Goal: Use online tool/utility: Utilize a website feature to perform a specific function

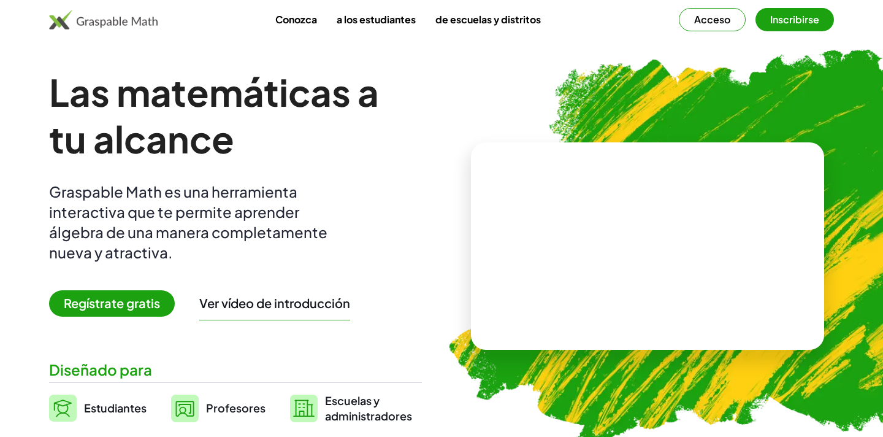
click at [140, 304] on font "Regístrate gratis" at bounding box center [112, 302] width 96 height 15
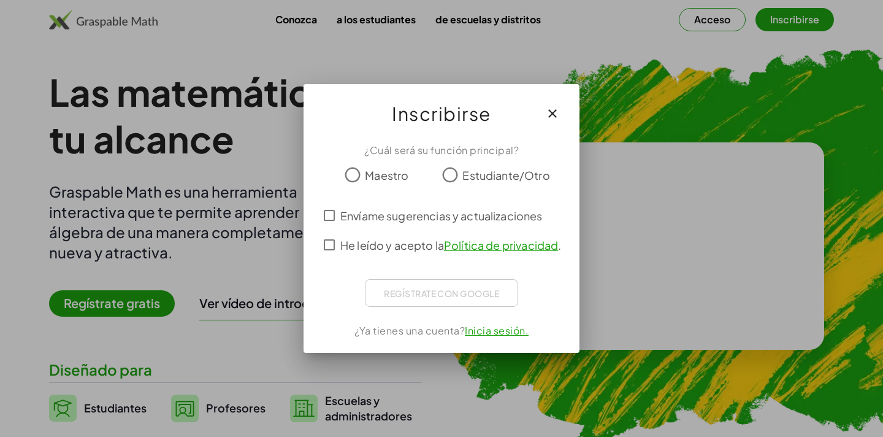
click at [385, 178] on font "Maestro" at bounding box center [387, 175] width 44 height 14
click at [373, 242] on font "He leído y acepto la" at bounding box center [392, 245] width 104 height 14
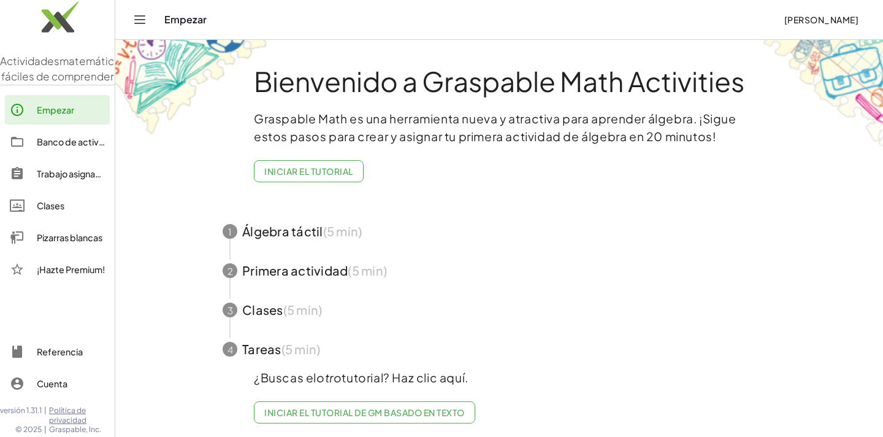
scroll to position [3, 0]
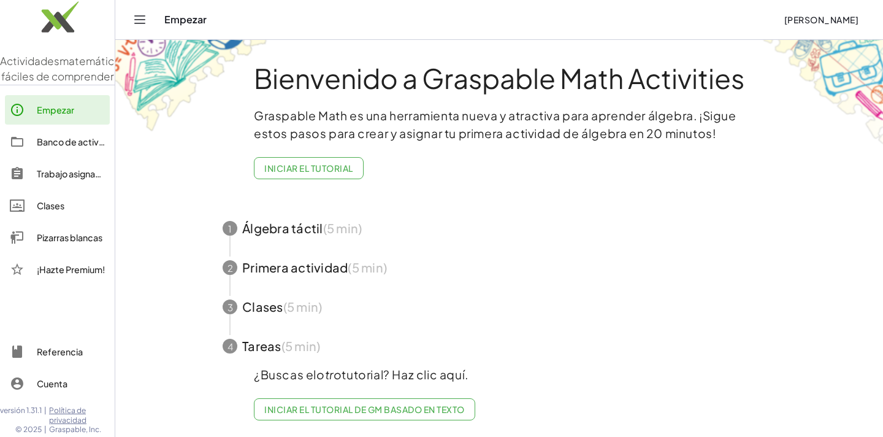
click at [277, 302] on span "button" at bounding box center [499, 306] width 583 height 39
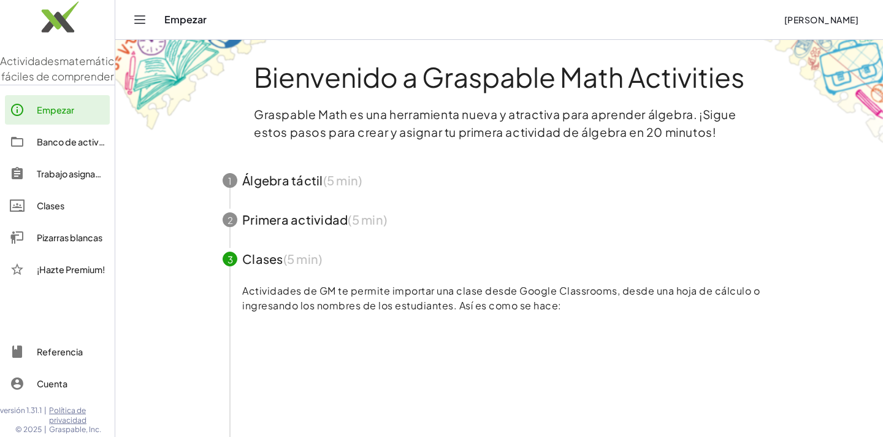
scroll to position [0, 0]
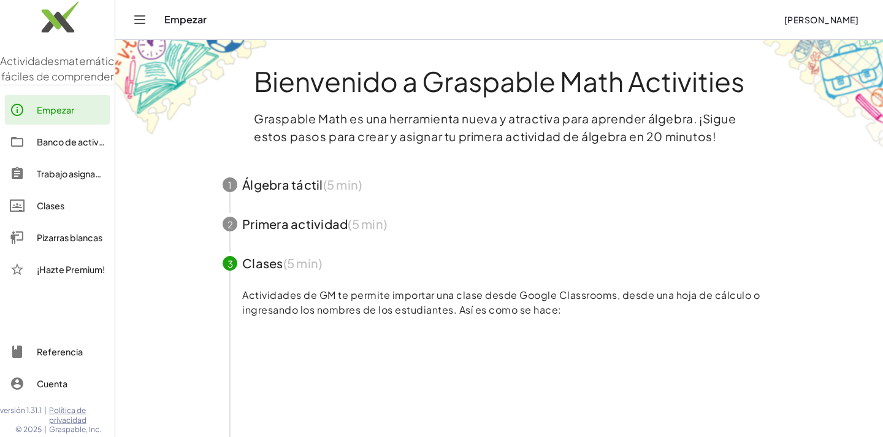
click at [82, 213] on div "Clases" at bounding box center [71, 205] width 68 height 15
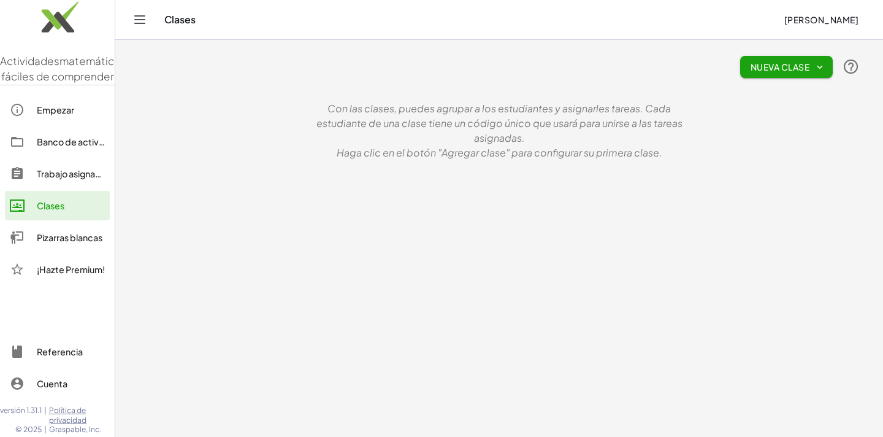
click at [82, 243] on font "Pizarras blancas" at bounding box center [70, 237] width 66 height 11
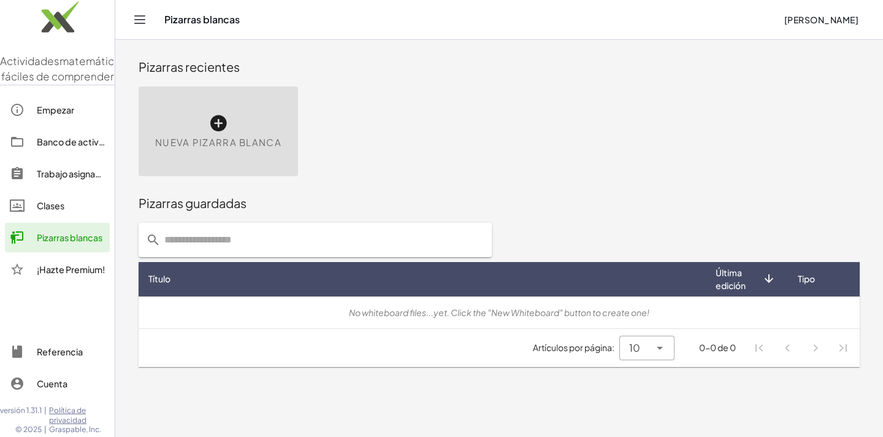
click at [231, 134] on div "Nueva pizarra blanca" at bounding box center [218, 131] width 159 height 90
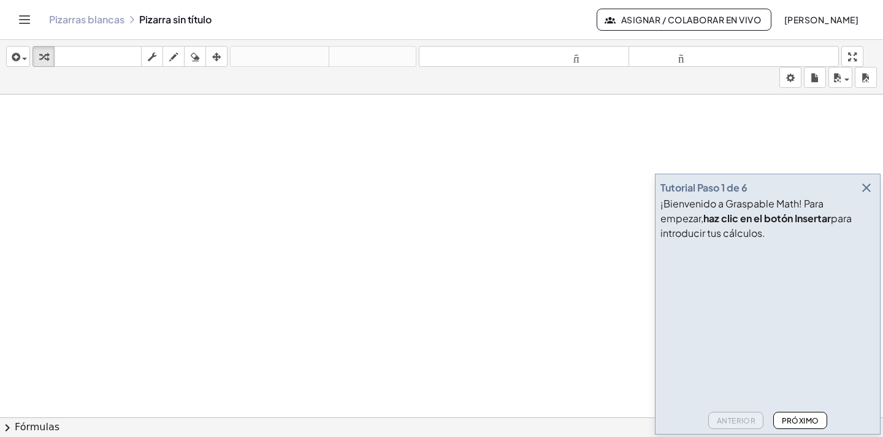
click at [868, 189] on icon "button" at bounding box center [866, 187] width 15 height 15
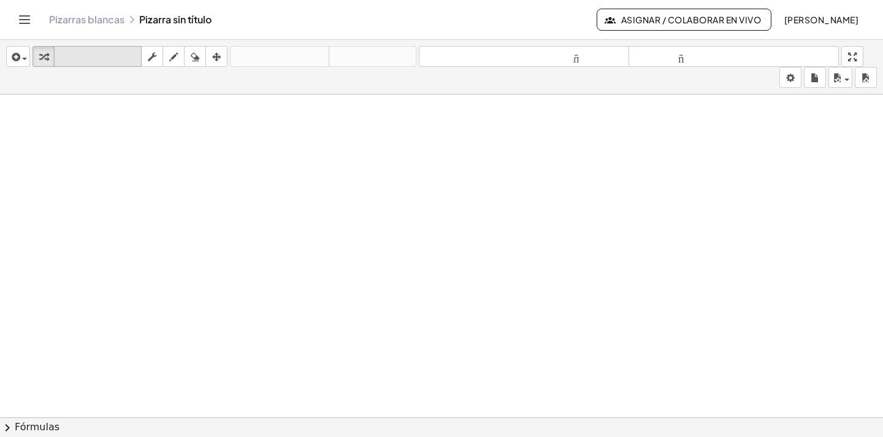
click at [78, 50] on icon "teclado" at bounding box center [98, 57] width 82 height 15
click at [591, 63] on icon "tamaño_del_formato" at bounding box center [524, 57] width 204 height 15
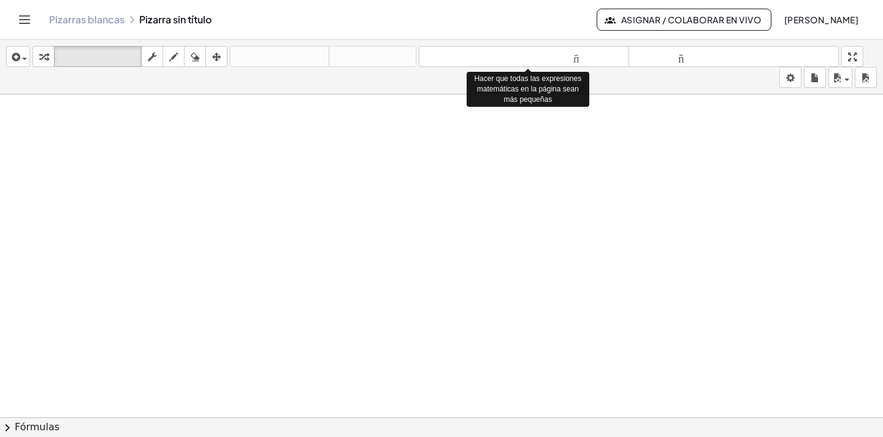
click at [438, 189] on div at bounding box center [441, 425] width 883 height 662
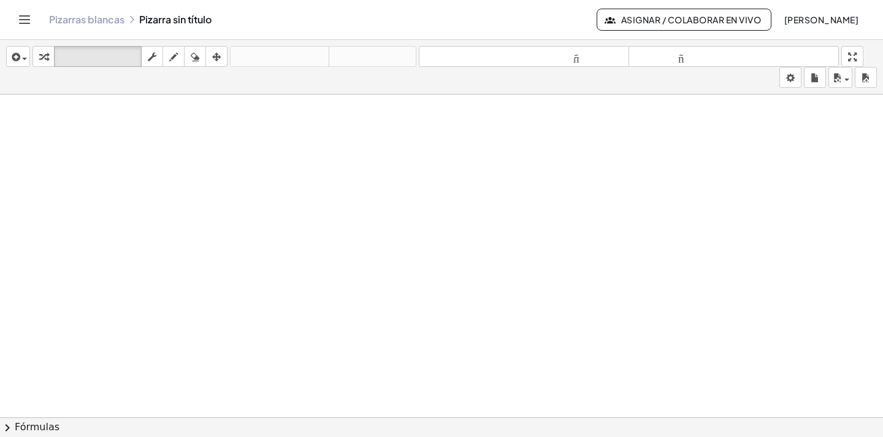
drag, startPoint x: 438, startPoint y: 189, endPoint x: 440, endPoint y: 205, distance: 16.7
click at [438, 193] on div at bounding box center [441, 425] width 883 height 662
click at [17, 60] on icon "button" at bounding box center [14, 57] width 11 height 15
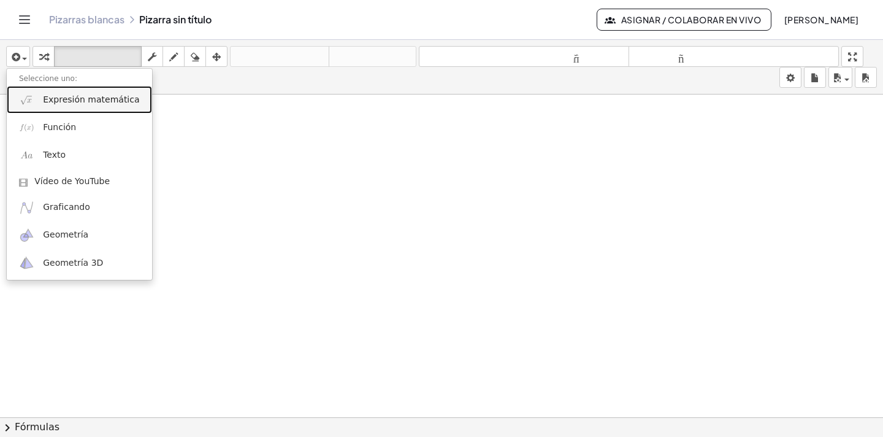
click at [74, 97] on font "Expresión matemática" at bounding box center [91, 99] width 96 height 10
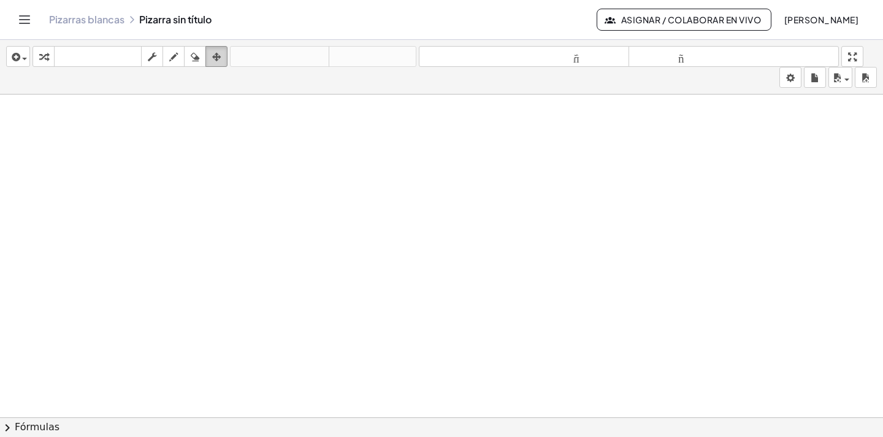
click at [219, 58] on icon "button" at bounding box center [216, 57] width 9 height 15
click at [153, 58] on icon "button" at bounding box center [152, 57] width 9 height 15
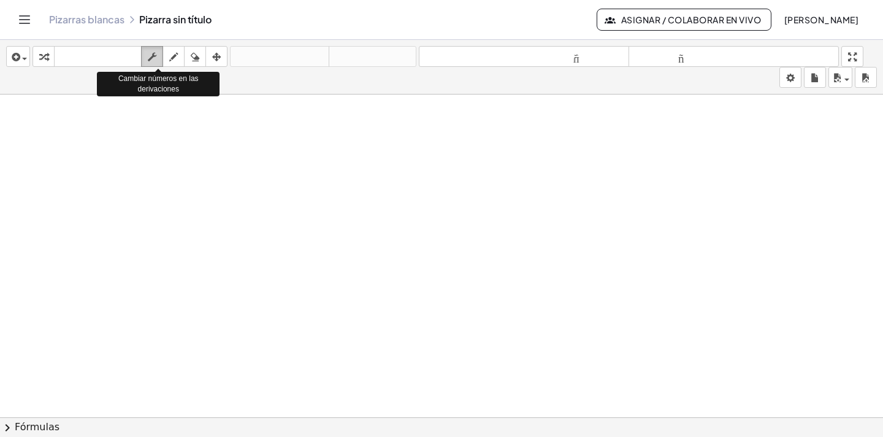
click at [153, 58] on icon "button" at bounding box center [152, 57] width 9 height 15
click at [173, 55] on icon "button" at bounding box center [173, 57] width 9 height 15
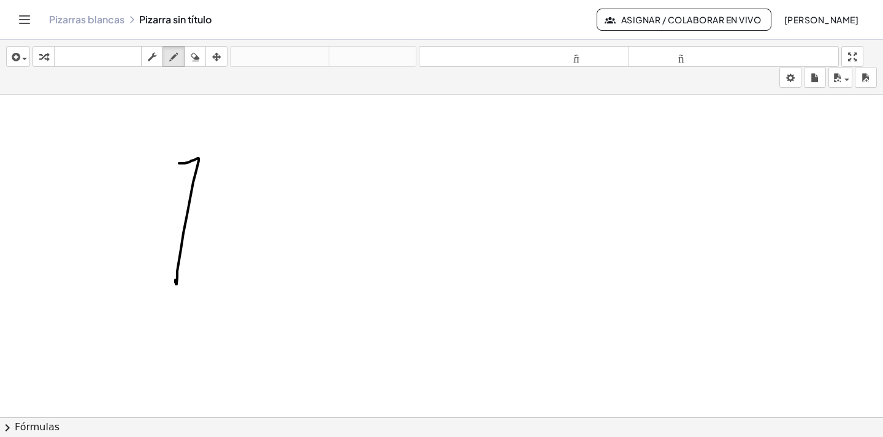
drag, startPoint x: 179, startPoint y: 163, endPoint x: 182, endPoint y: 264, distance: 101.2
click at [182, 264] on div at bounding box center [441, 425] width 883 height 662
drag, startPoint x: 267, startPoint y: 200, endPoint x: 256, endPoint y: 215, distance: 18.9
click at [257, 215] on div at bounding box center [441, 425] width 883 height 662
drag, startPoint x: 275, startPoint y: 215, endPoint x: 364, endPoint y: 285, distance: 113.1
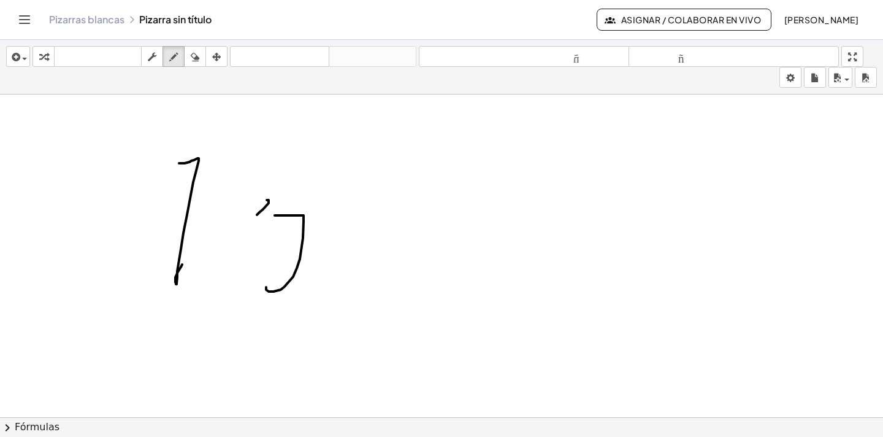
click at [364, 285] on div at bounding box center [441, 425] width 883 height 662
drag, startPoint x: 367, startPoint y: 249, endPoint x: 384, endPoint y: 257, distance: 18.9
click at [384, 257] on div at bounding box center [441, 425] width 883 height 662
drag, startPoint x: 384, startPoint y: 257, endPoint x: 373, endPoint y: 269, distance: 15.6
click at [373, 269] on div at bounding box center [441, 425] width 883 height 662
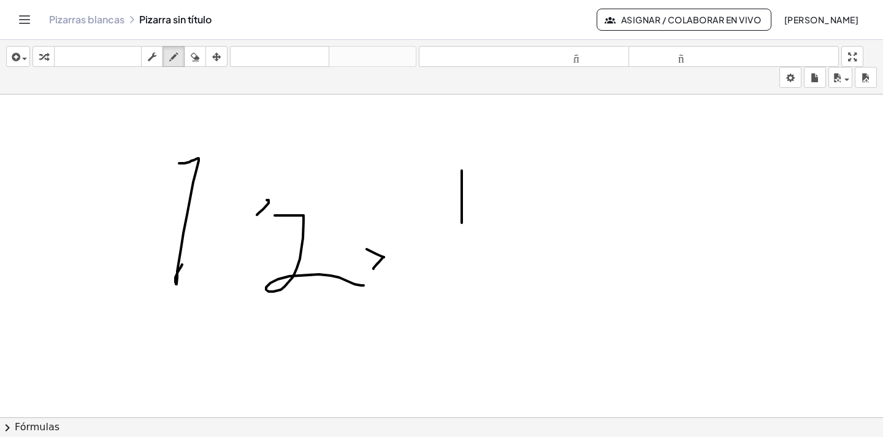
drag, startPoint x: 462, startPoint y: 170, endPoint x: 462, endPoint y: 255, distance: 84.6
click at [462, 255] on div at bounding box center [441, 425] width 883 height 662
drag, startPoint x: 441, startPoint y: 228, endPoint x: 469, endPoint y: 175, distance: 60.1
click at [469, 175] on div at bounding box center [441, 425] width 883 height 662
click at [27, 61] on button "insertar" at bounding box center [18, 56] width 24 height 21
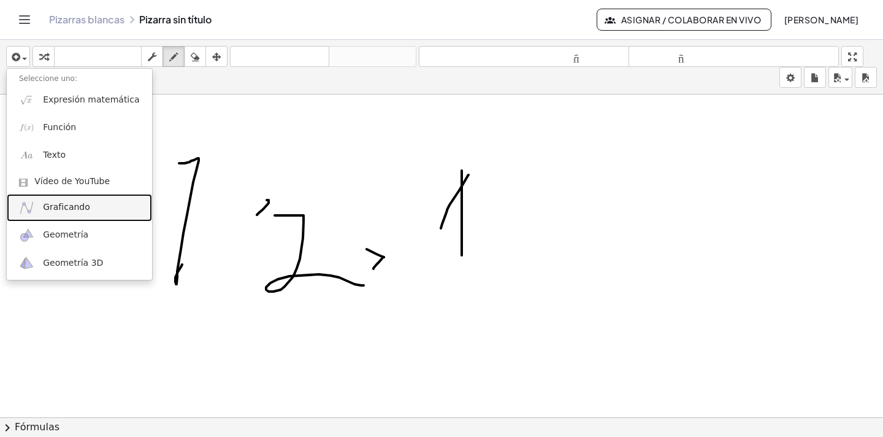
click at [81, 209] on font "Graficando" at bounding box center [66, 207] width 47 height 10
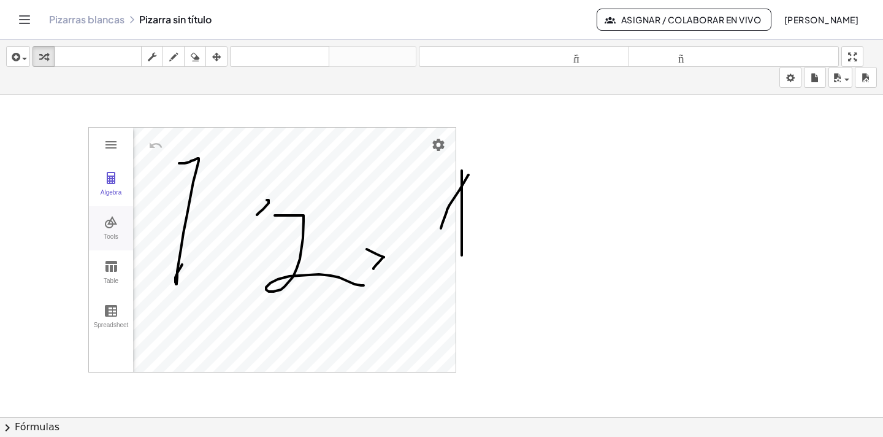
click at [109, 231] on button "Tools" at bounding box center [111, 228] width 44 height 44
click at [167, 308] on button "Slider" at bounding box center [167, 287] width 49 height 44
click at [175, 326] on img "Intersect. Select intersection or two objects successively" at bounding box center [167, 322] width 49 height 20
click at [331, 235] on div "Algebra Tools Table Spreadsheet GeoGebra Graphing Calculator Basic Tools Move P…" at bounding box center [272, 250] width 367 height 244
click at [176, 358] on button "Move. Drag or select object" at bounding box center [171, 349] width 29 height 29
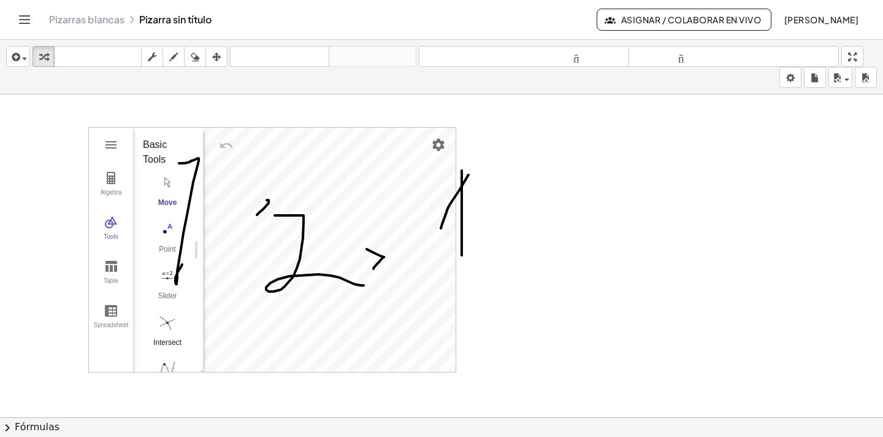
click at [160, 333] on button "Intersect" at bounding box center [167, 334] width 49 height 44
click at [170, 346] on img "Move. Drag or select object" at bounding box center [171, 349] width 29 height 29
click at [167, 324] on img "Intersect. Select intersection or two objects successively" at bounding box center [167, 322] width 49 height 20
click at [166, 239] on button "Point" at bounding box center [167, 240] width 49 height 44
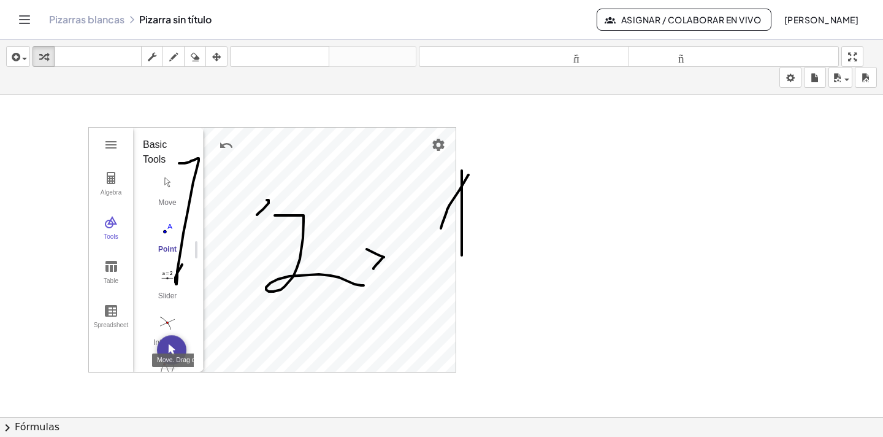
click at [174, 352] on img "Move. Drag or select object" at bounding box center [171, 349] width 29 height 29
click at [170, 330] on img "Intersect. Select intersection or two objects successively" at bounding box center [167, 322] width 49 height 20
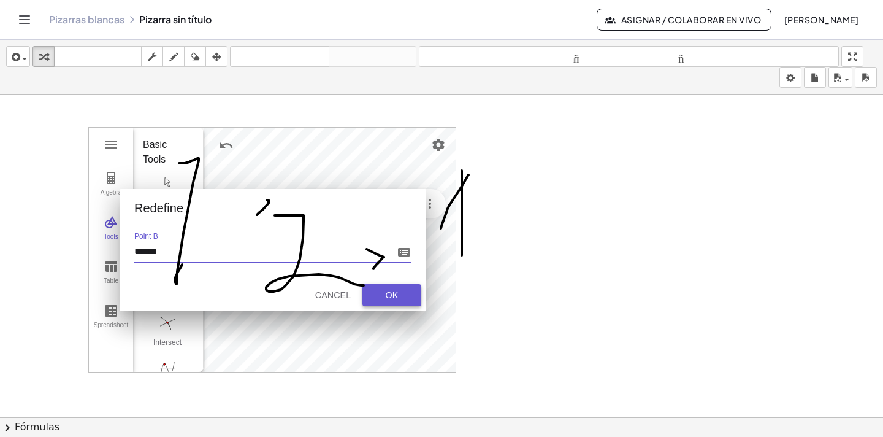
click at [391, 304] on button "OK" at bounding box center [391, 295] width 59 height 22
